Goal: Task Accomplishment & Management: Use online tool/utility

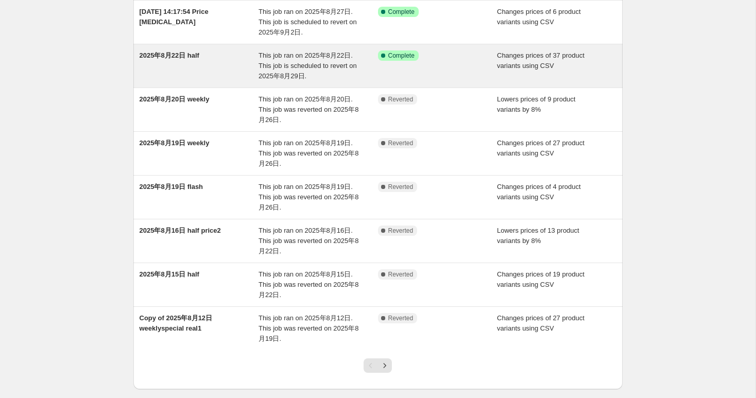
scroll to position [235, 0]
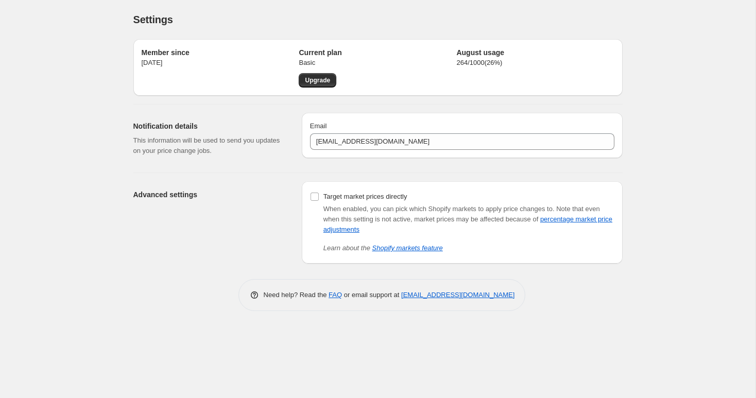
click at [173, 236] on div "Advanced settings" at bounding box center [213, 222] width 160 height 82
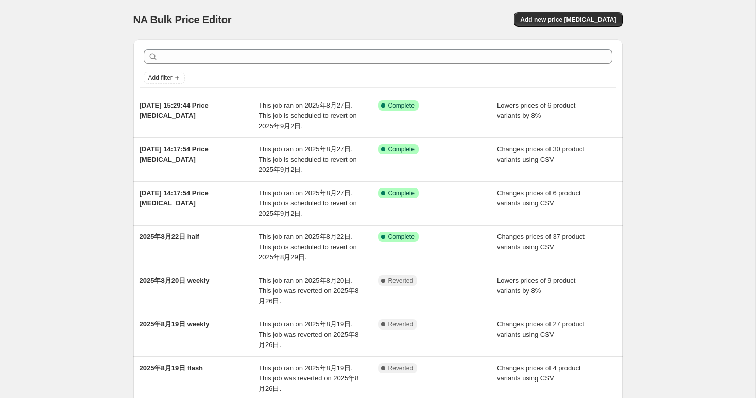
click at [33, 215] on div "NA Bulk Price Editor. This page is ready NA Bulk Price Editor Add new price [ME…" at bounding box center [378, 317] width 756 height 634
